Goal: Find specific page/section: Find specific page/section

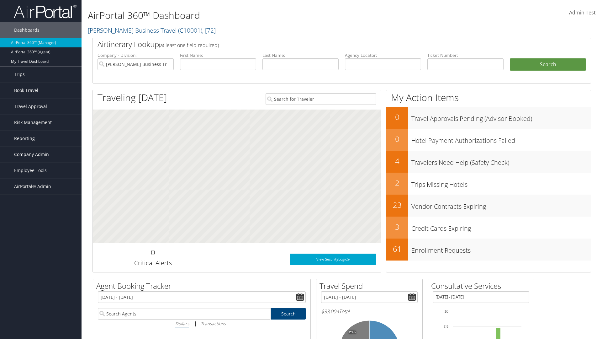
click at [41, 154] on span "Company Admin" at bounding box center [31, 154] width 35 height 16
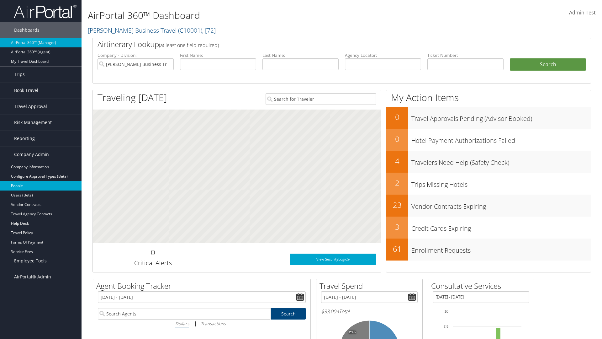
click at [41, 186] on link "People" at bounding box center [41, 185] width 82 height 9
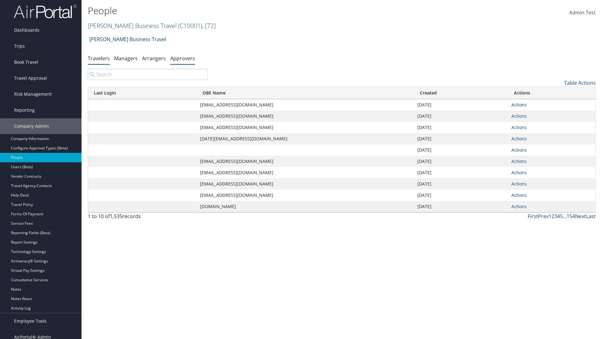
click at [183, 58] on link "Approvers" at bounding box center [182, 58] width 25 height 7
